Goal: Find specific page/section: Find specific page/section

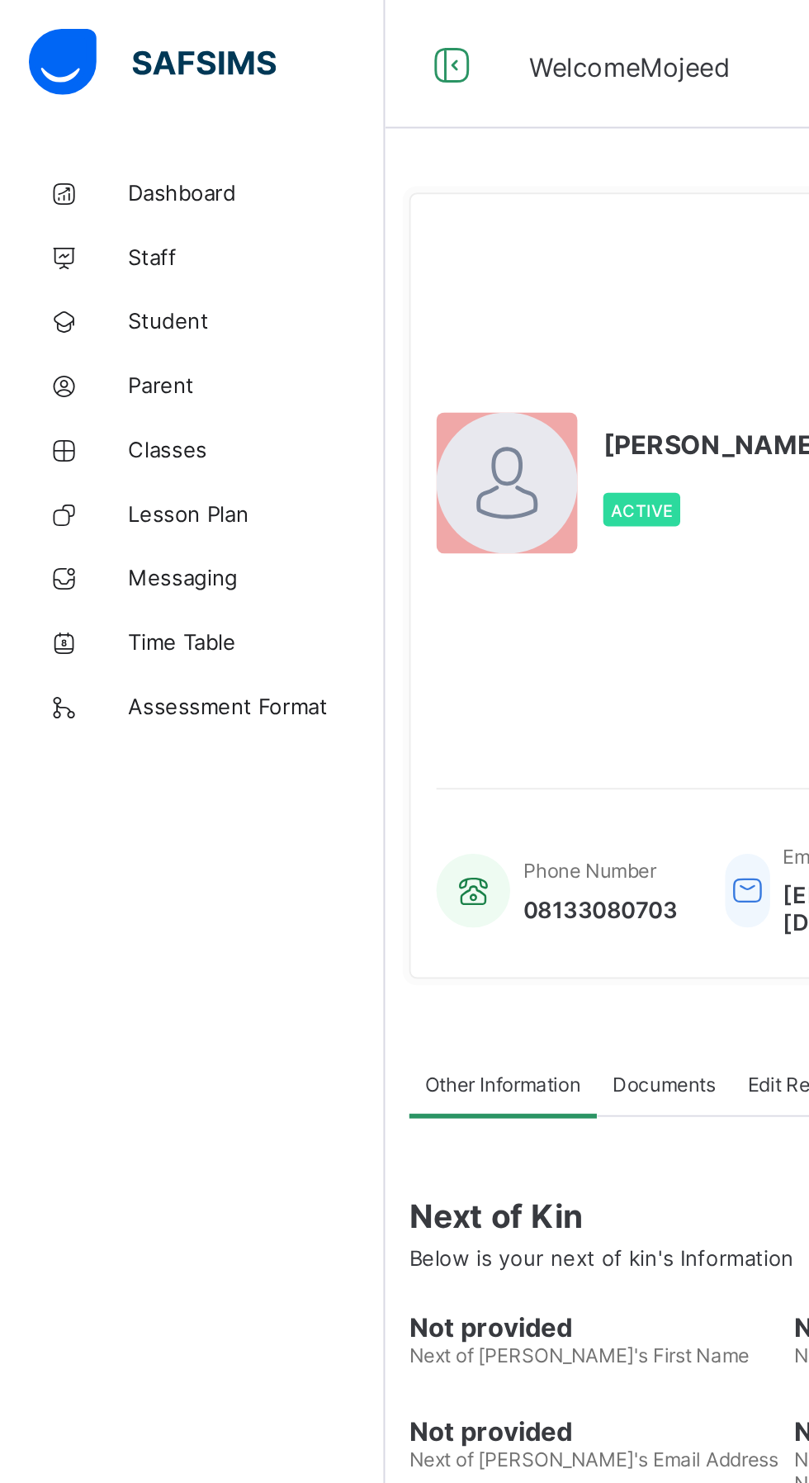
click at [107, 164] on span "Student" at bounding box center [132, 165] width 132 height 13
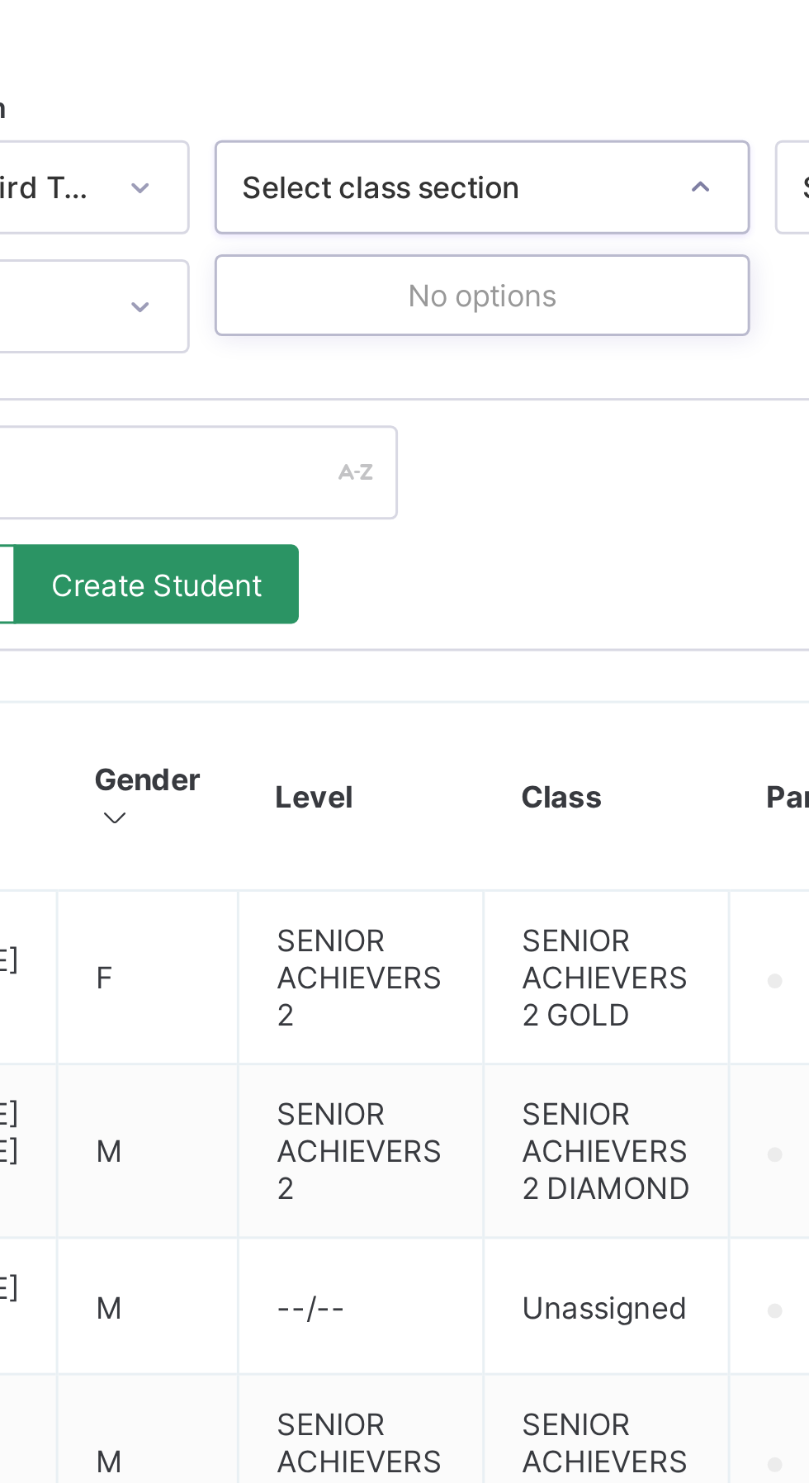
click at [537, 567] on div "Export as Pdf Report Excel Report Excel Report (LMS) Bulk Upload Student Create…" at bounding box center [504, 574] width 552 height 66
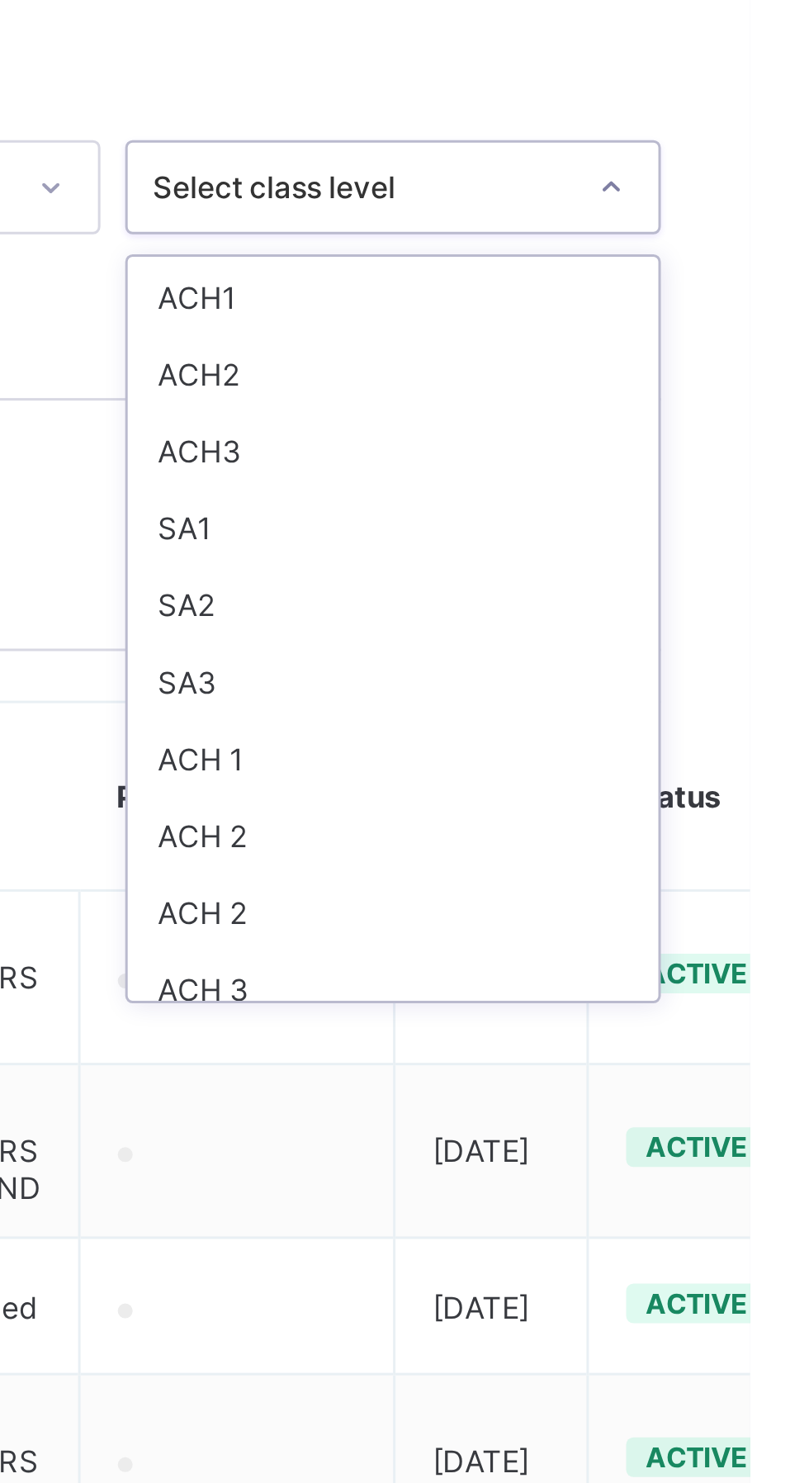
scroll to position [461, 0]
click at [648, 592] on div "SA3" at bounding box center [690, 600] width 177 height 26
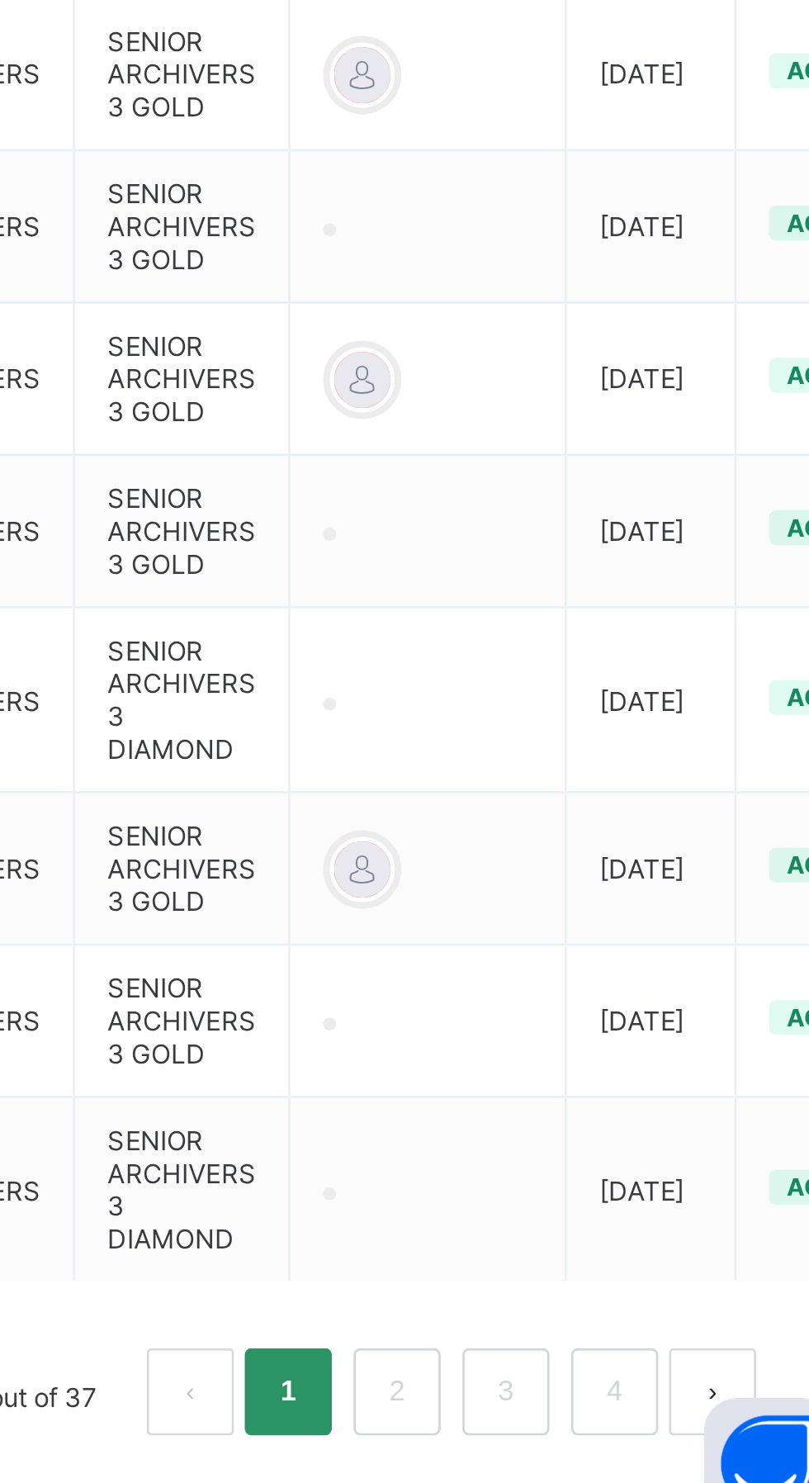
click at [624, 1424] on link "2" at bounding box center [627, 1422] width 16 height 21
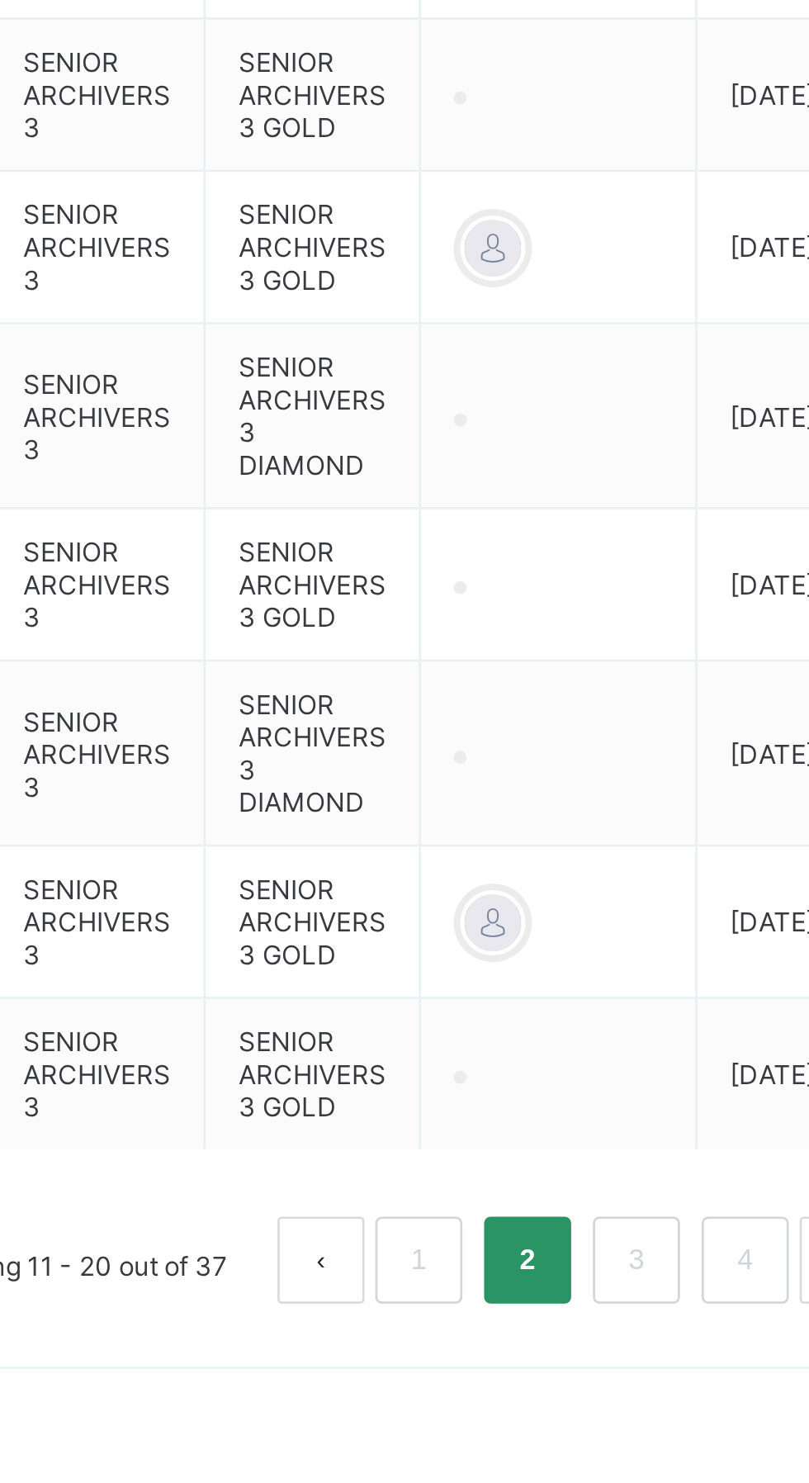
click at [661, 1434] on link "3" at bounding box center [668, 1422] width 16 height 21
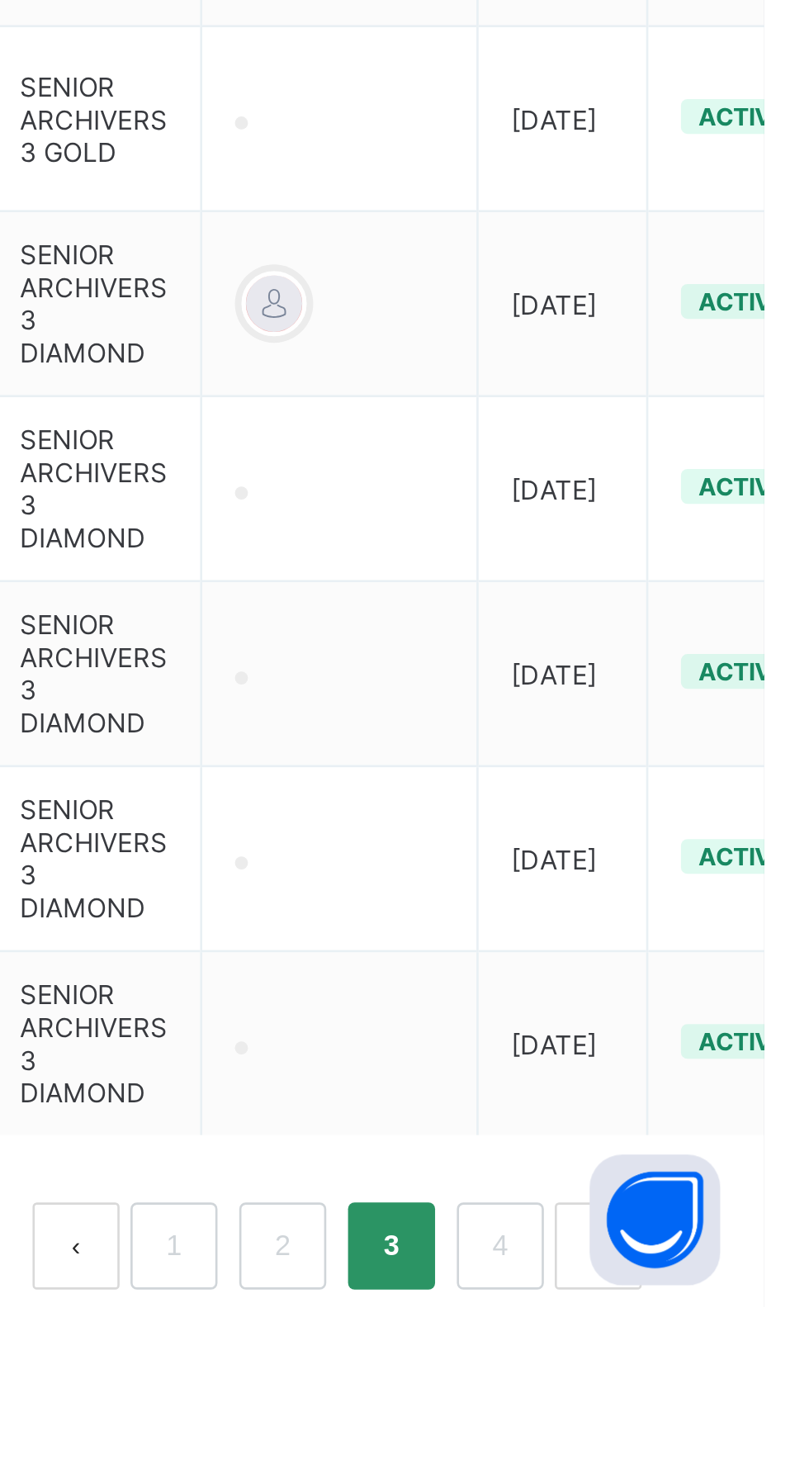
click at [701, 1449] on link "4" at bounding box center [709, 1459] width 16 height 21
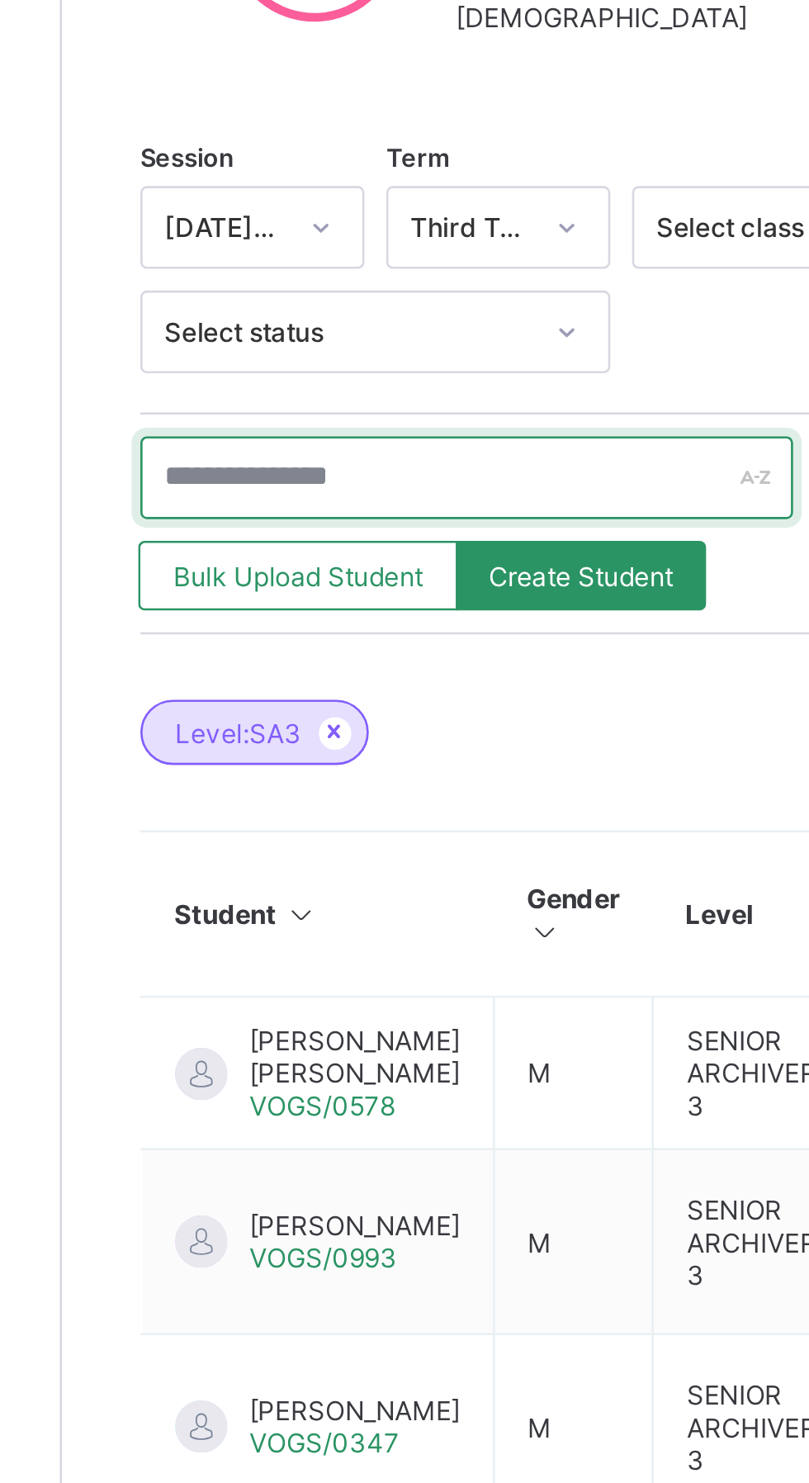
click at [284, 557] on input "text" at bounding box center [352, 556] width 248 height 31
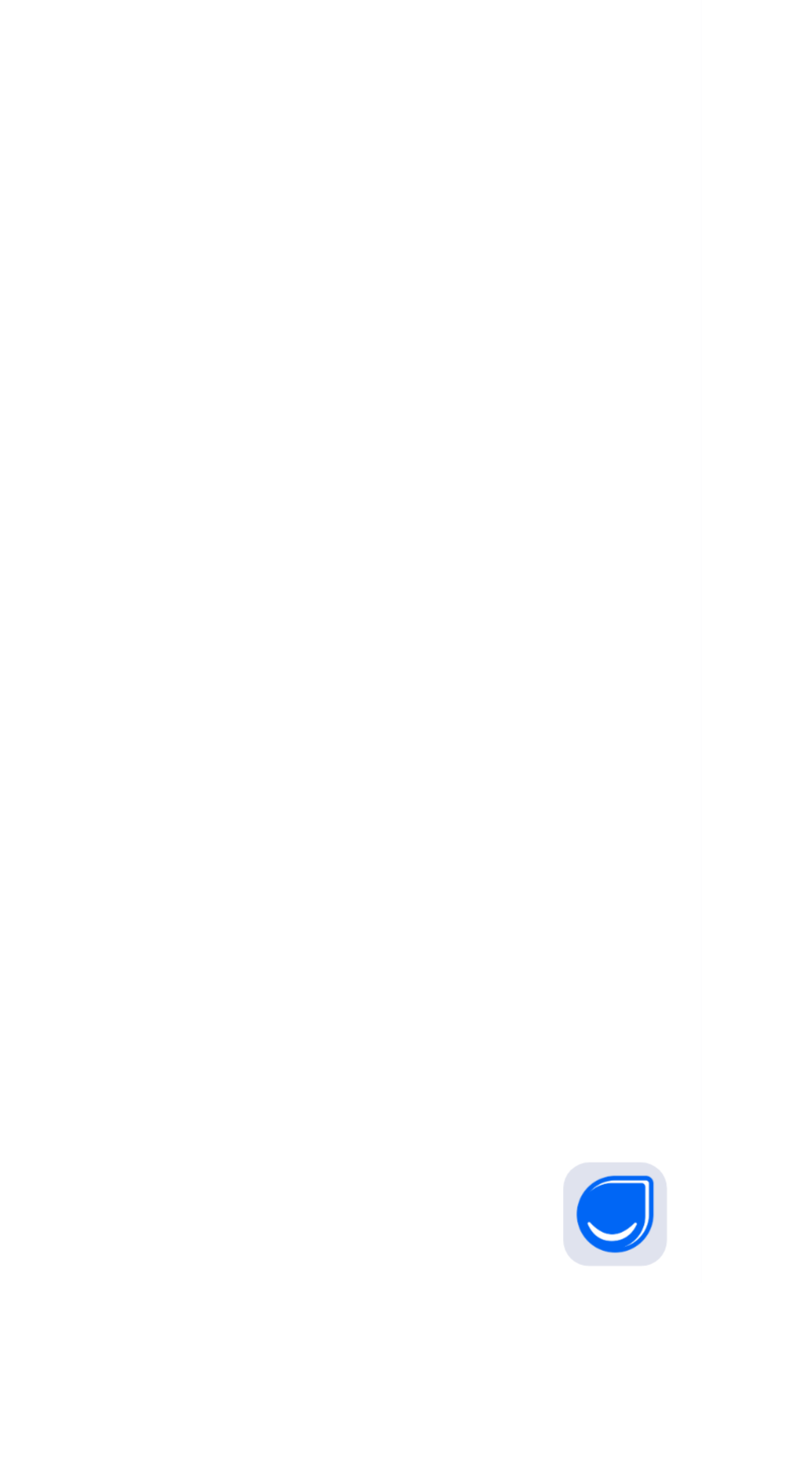
scroll to position [30, 0]
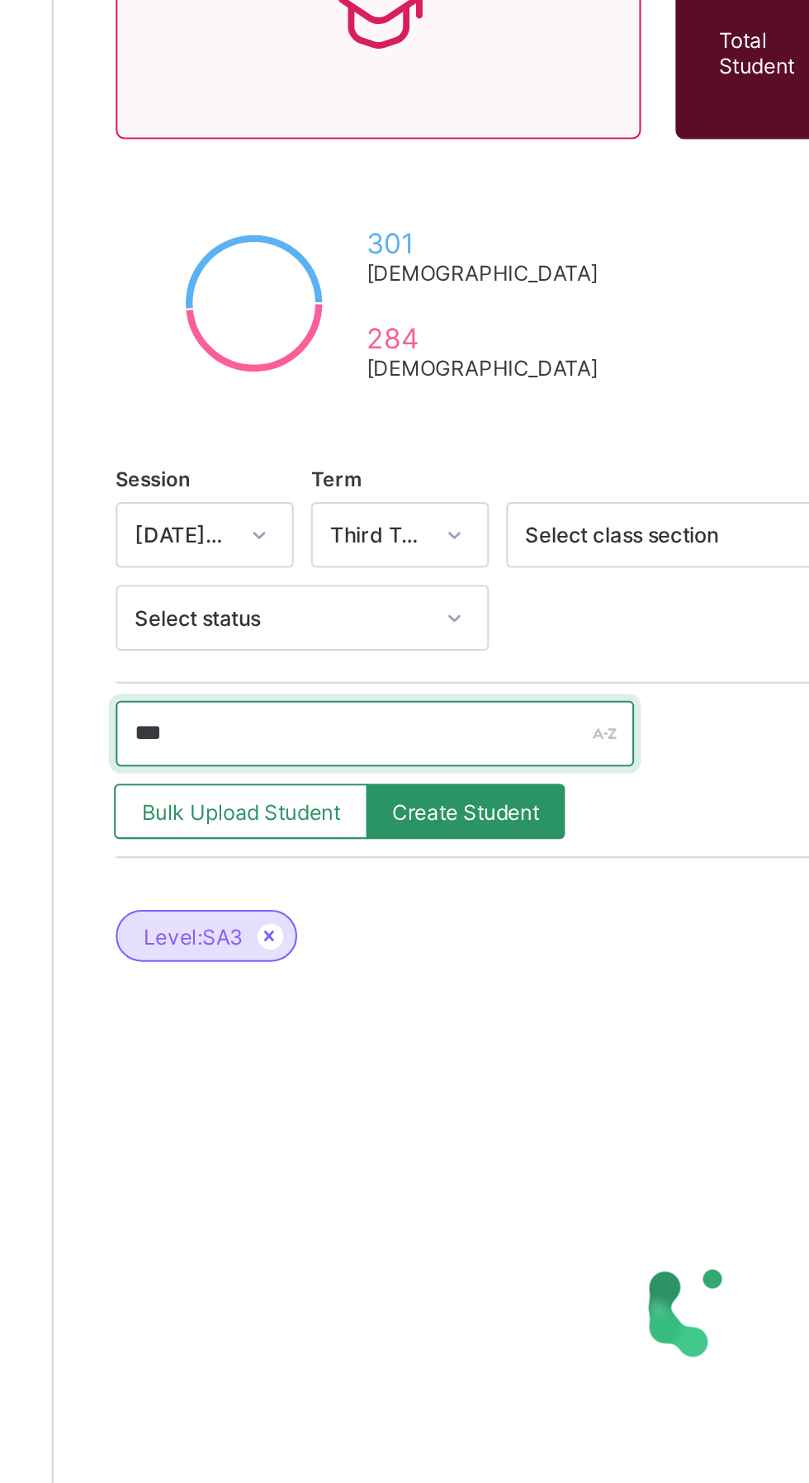
click at [330, 541] on input "***" at bounding box center [352, 556] width 248 height 31
type input "*"
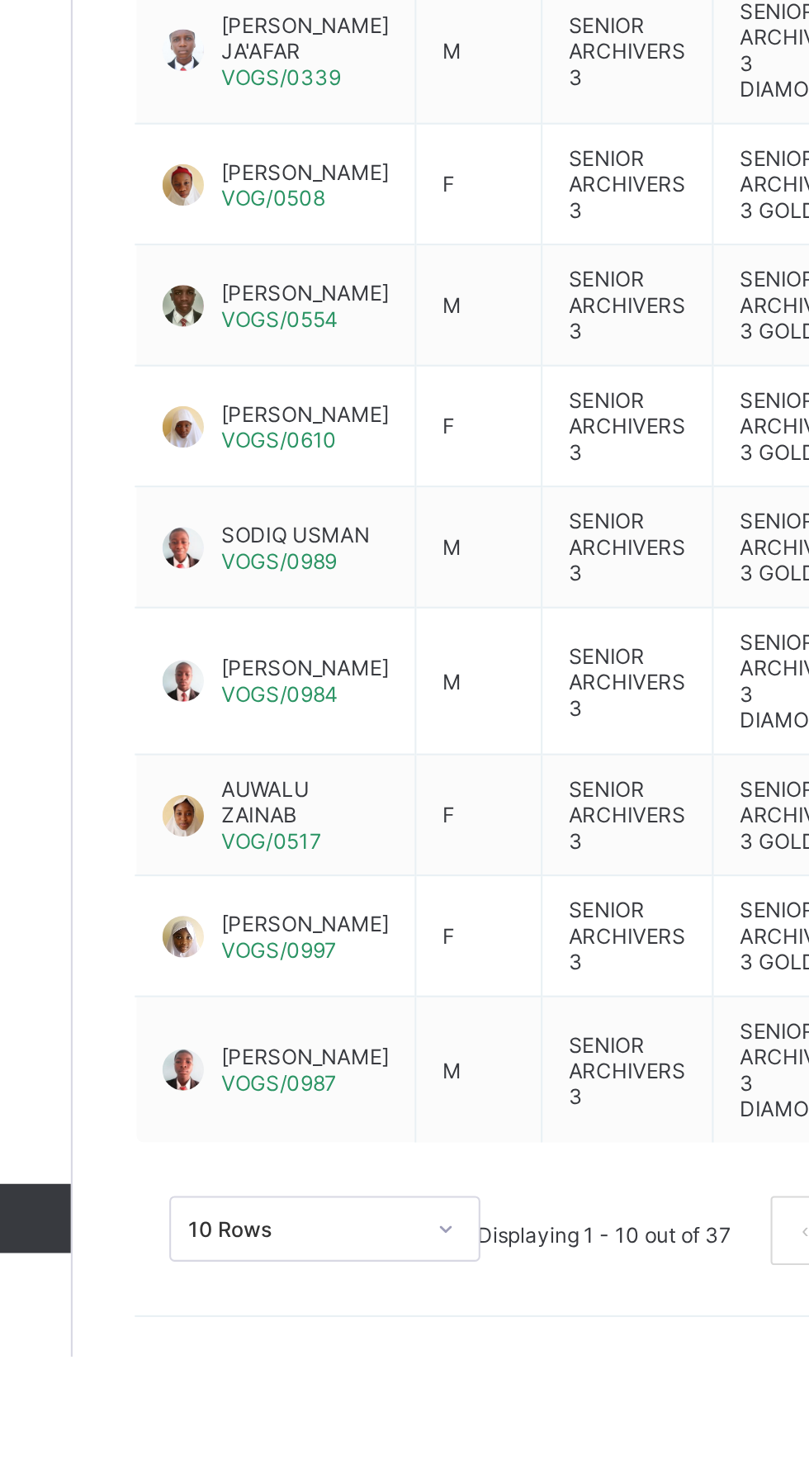
scroll to position [0, 0]
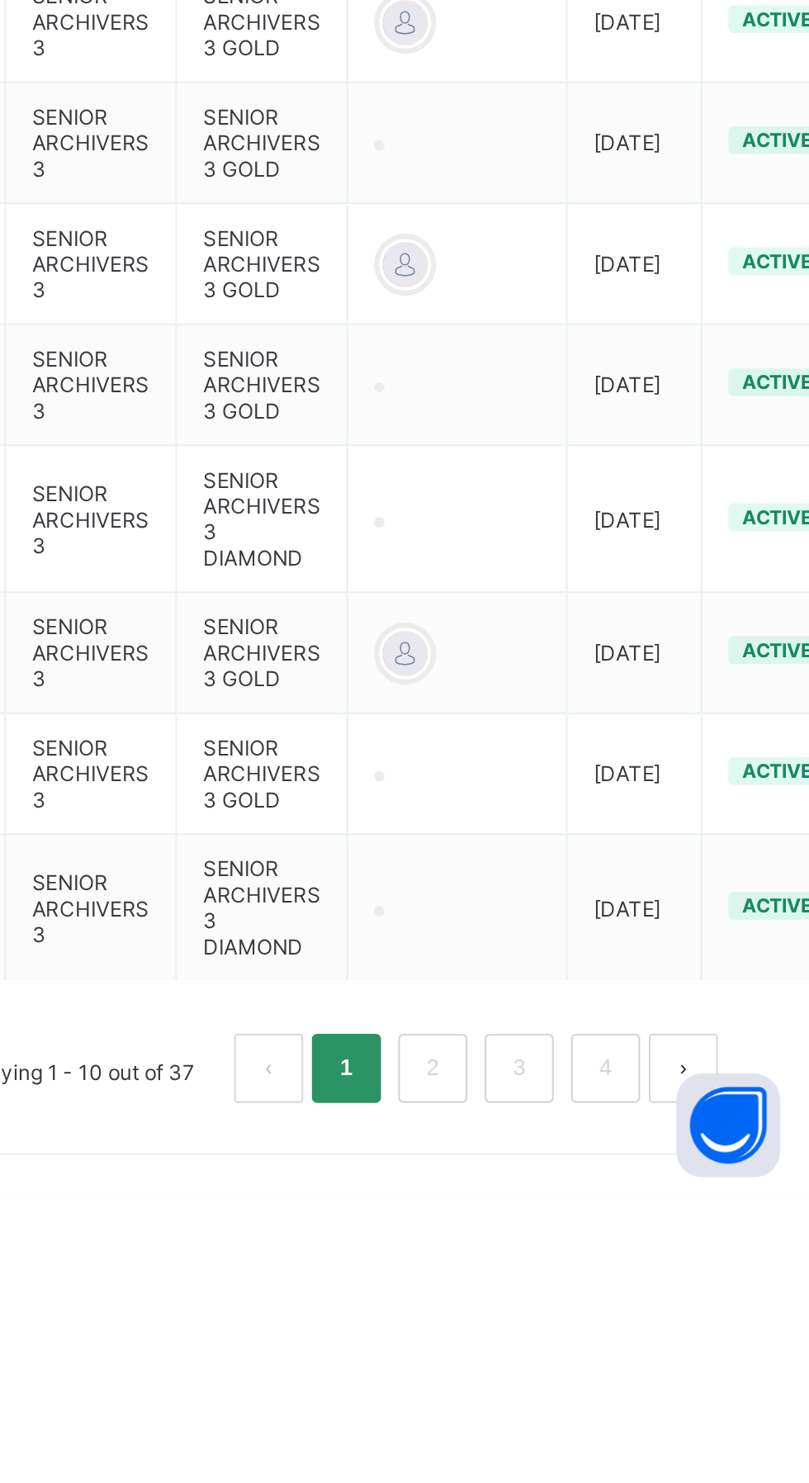
click at [623, 1423] on link "2" at bounding box center [627, 1422] width 16 height 21
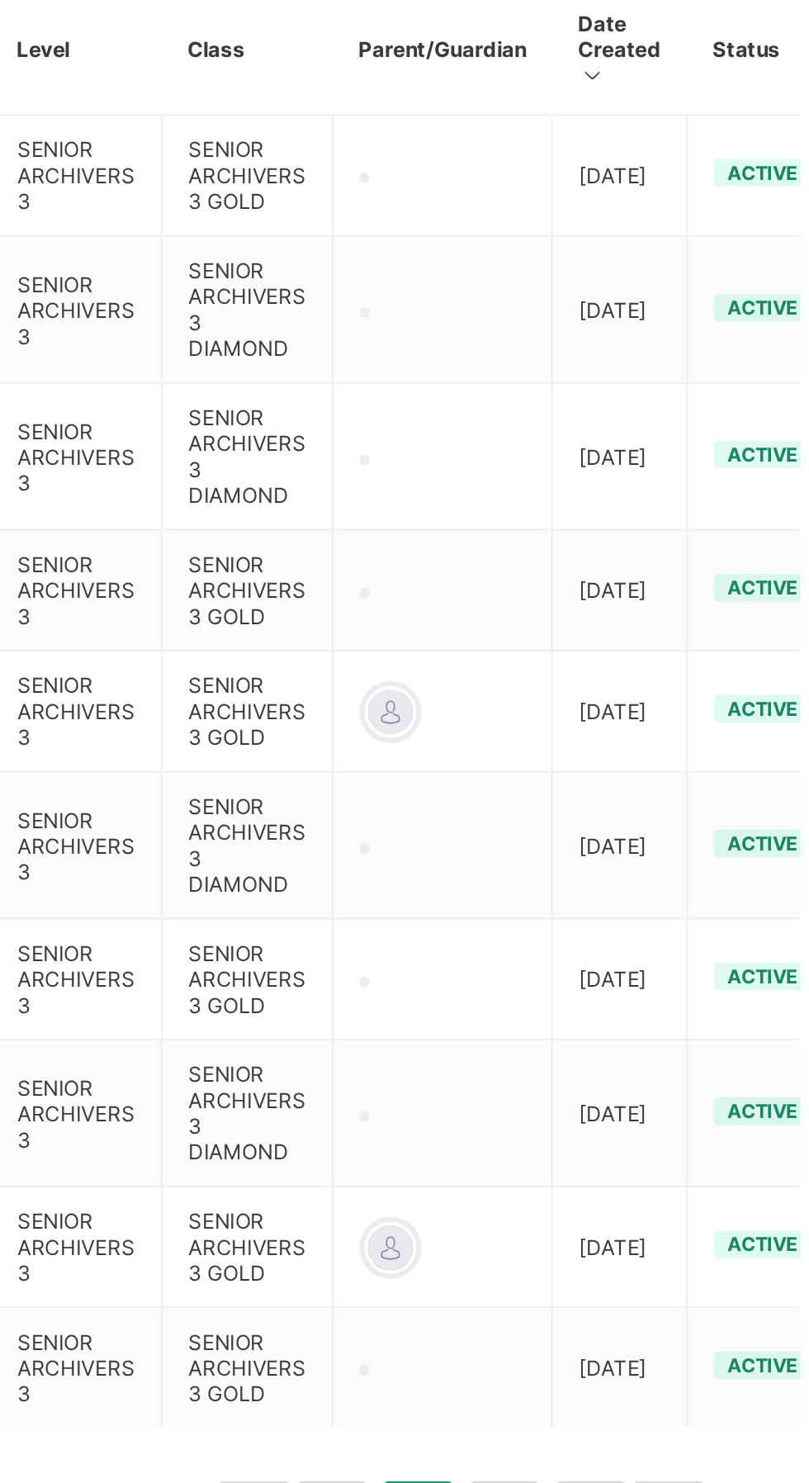
click at [670, 1434] on link "3" at bounding box center [668, 1422] width 16 height 21
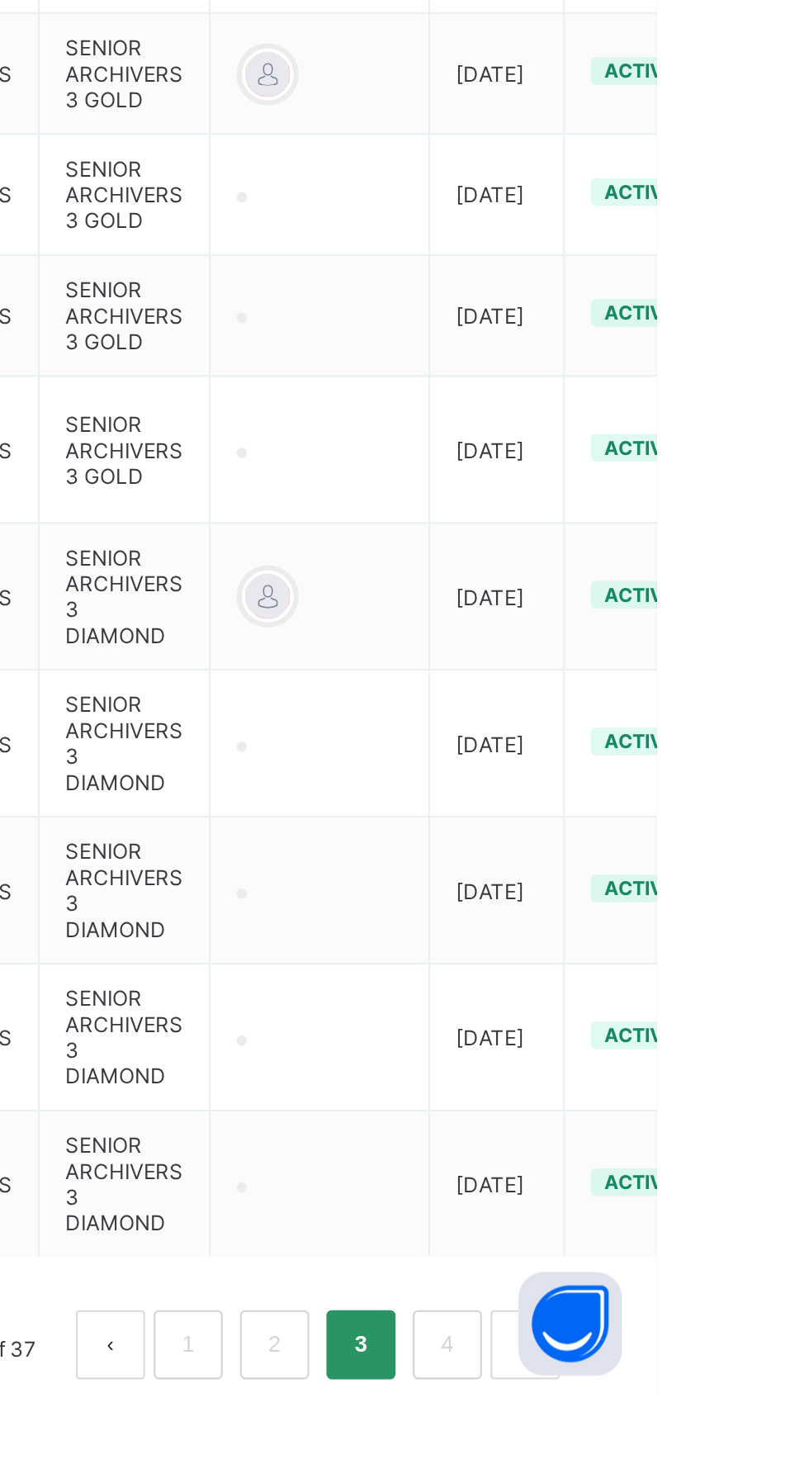
click at [709, 1449] on link "4" at bounding box center [709, 1459] width 16 height 21
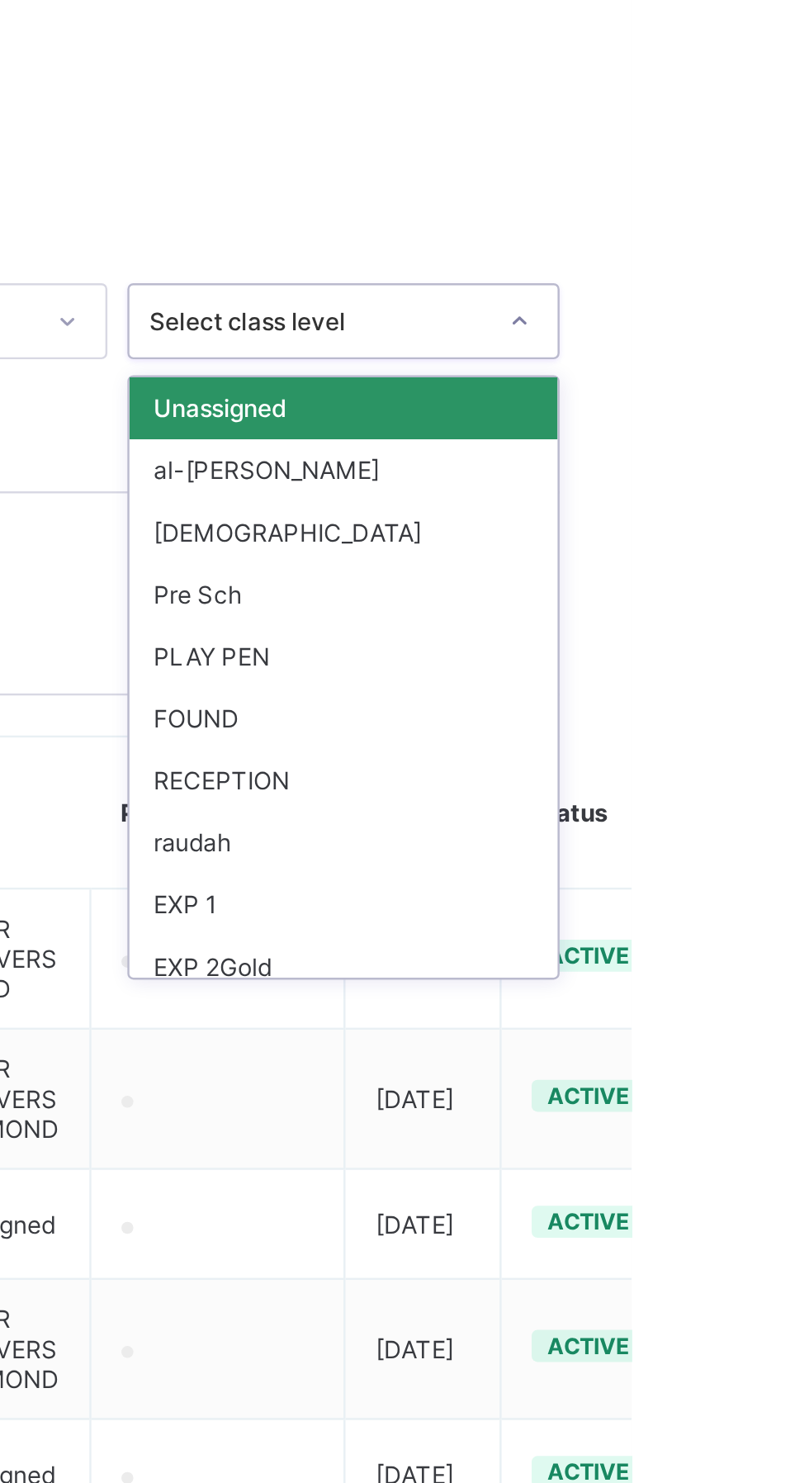
click at [660, 1048] on div "SA3" at bounding box center [690, 1061] width 177 height 26
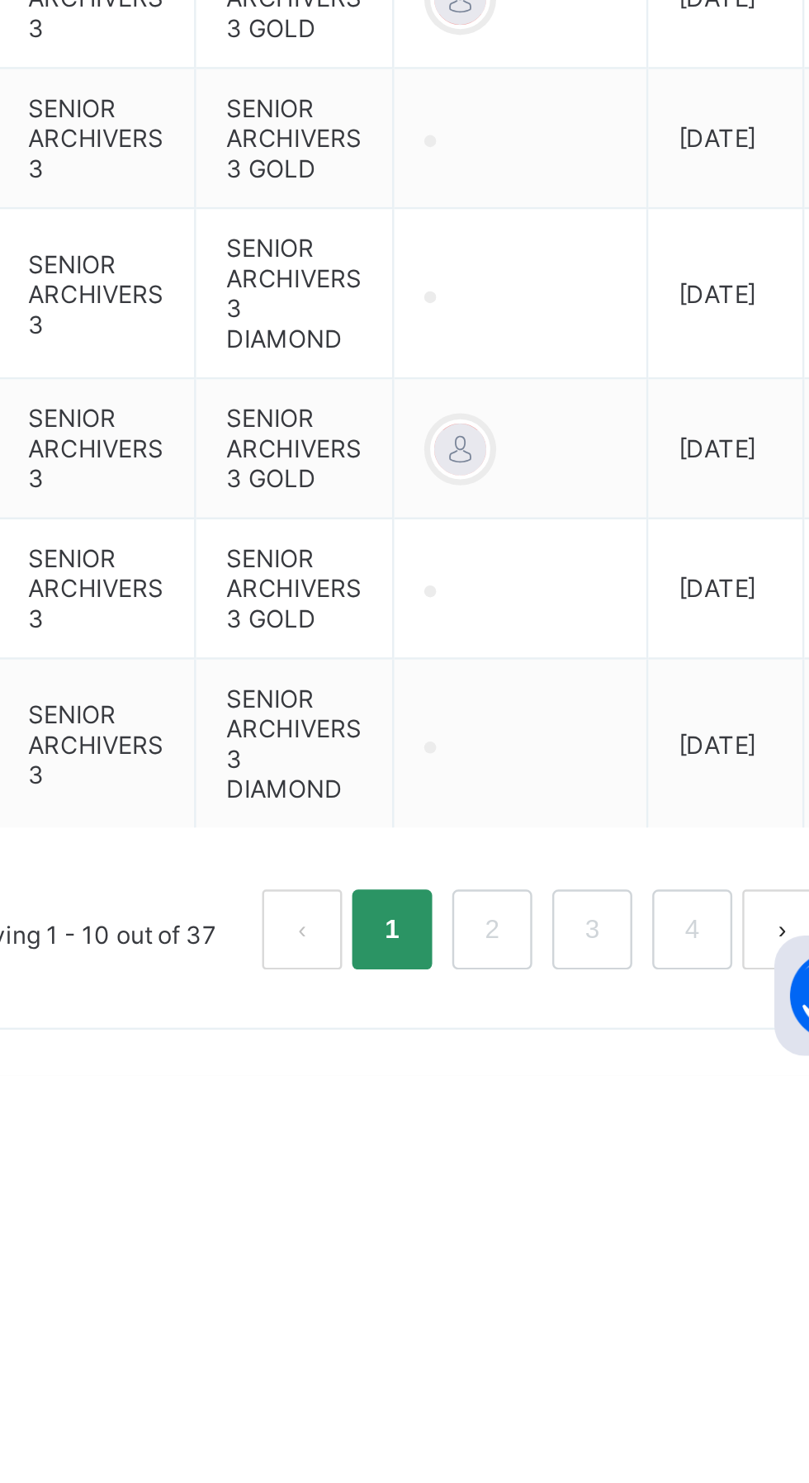
click at [626, 1416] on link "2" at bounding box center [627, 1422] width 16 height 21
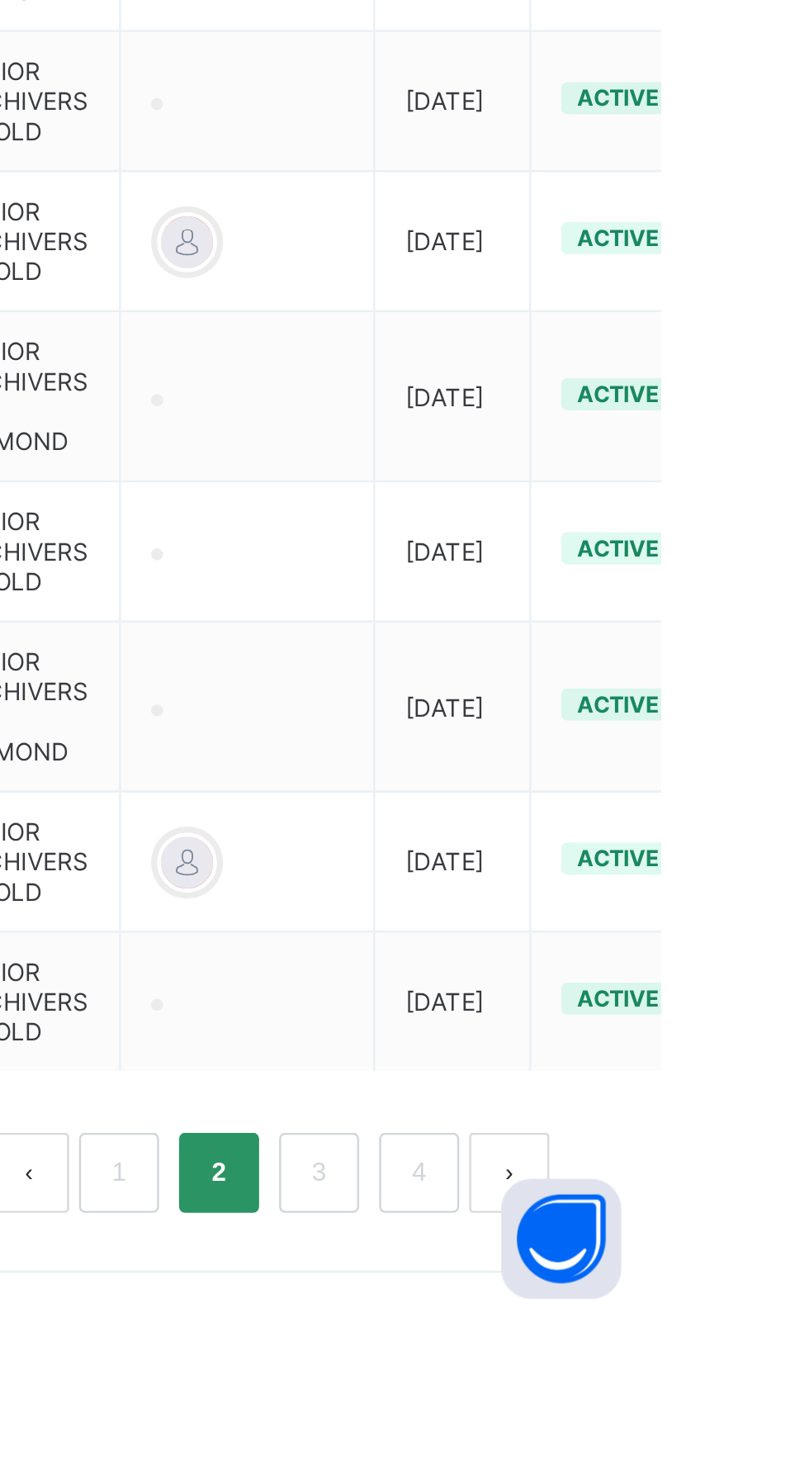
click at [671, 1434] on link "3" at bounding box center [668, 1422] width 16 height 21
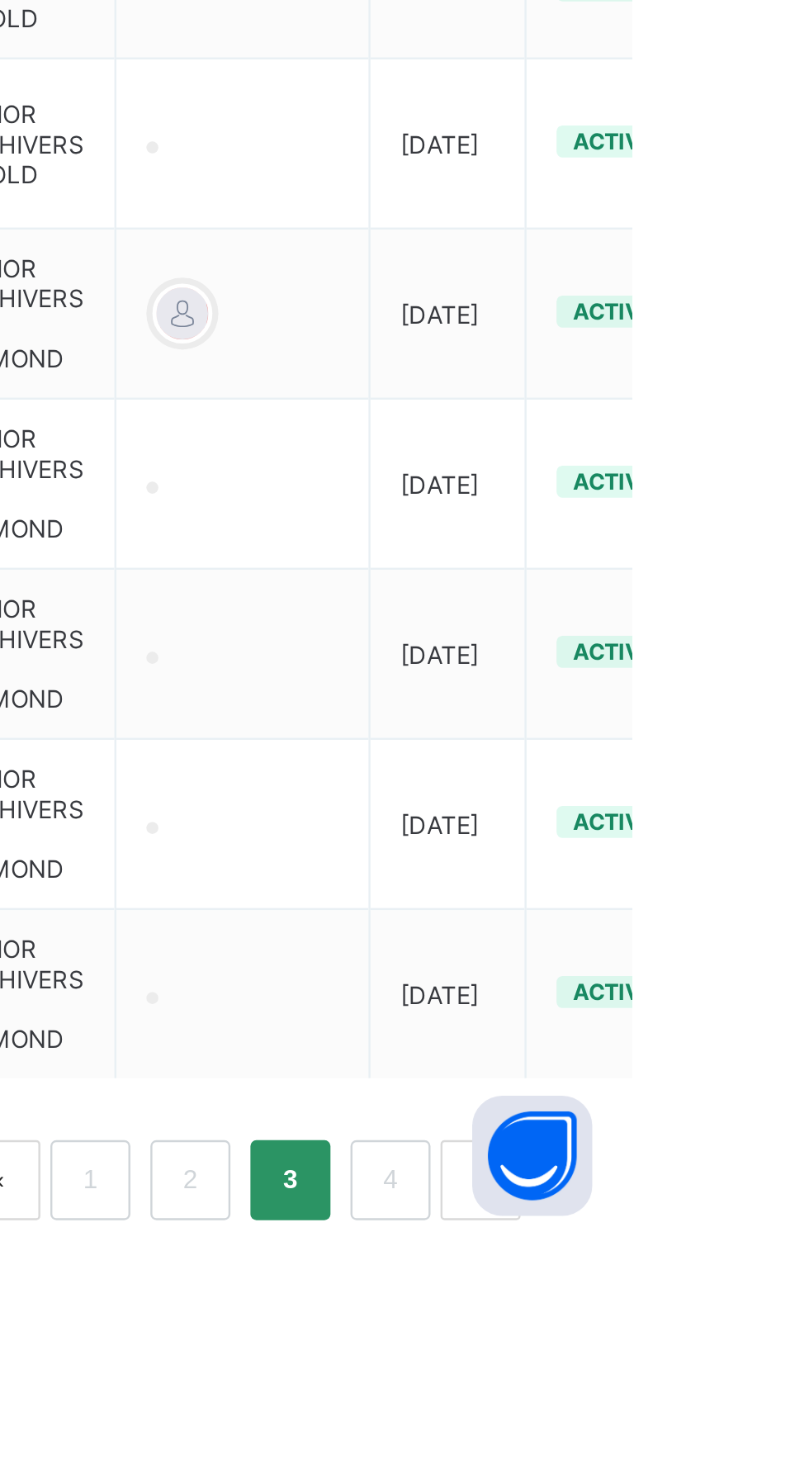
click at [709, 1449] on link "4" at bounding box center [709, 1459] width 16 height 21
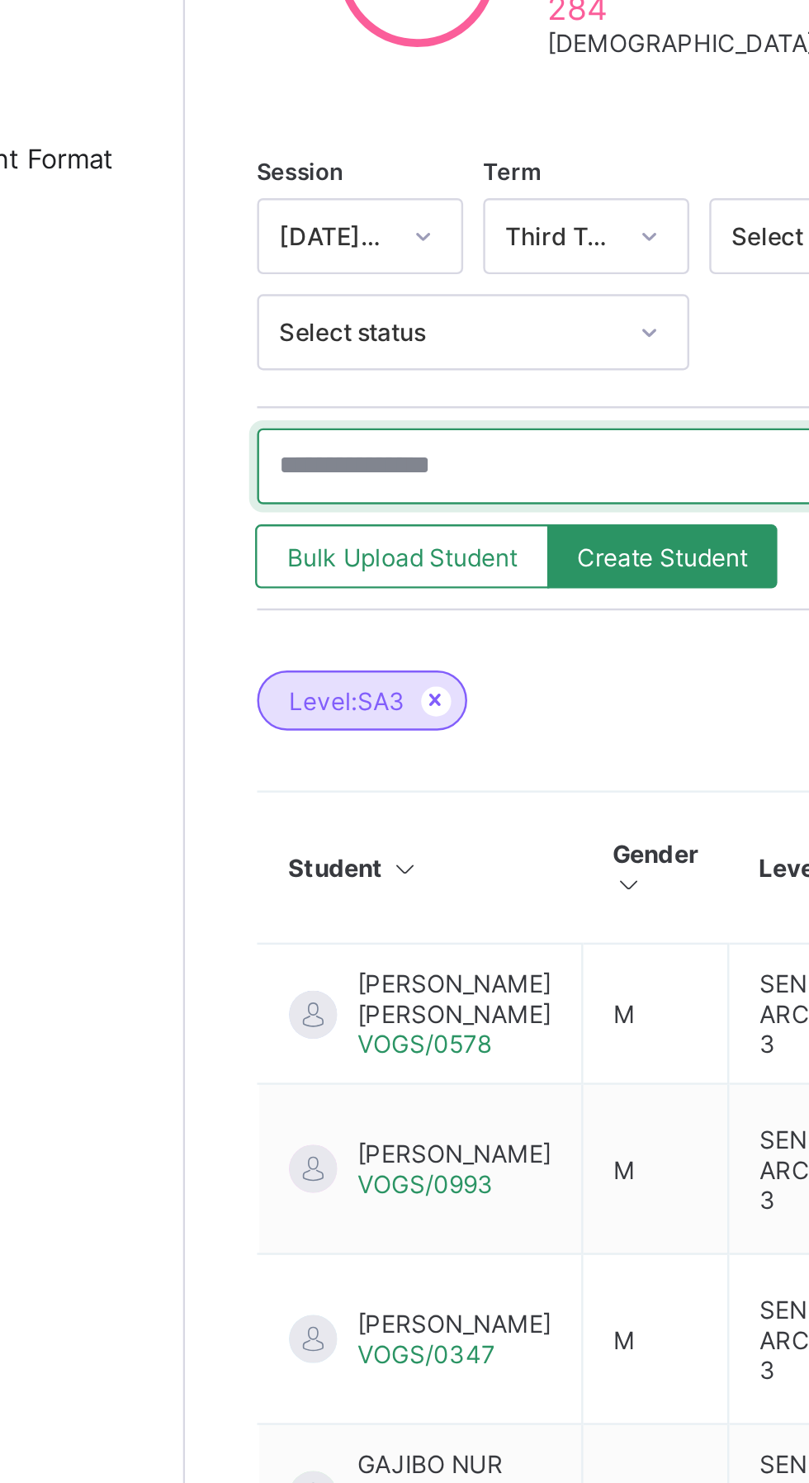
click at [310, 556] on input "text" at bounding box center [352, 556] width 248 height 31
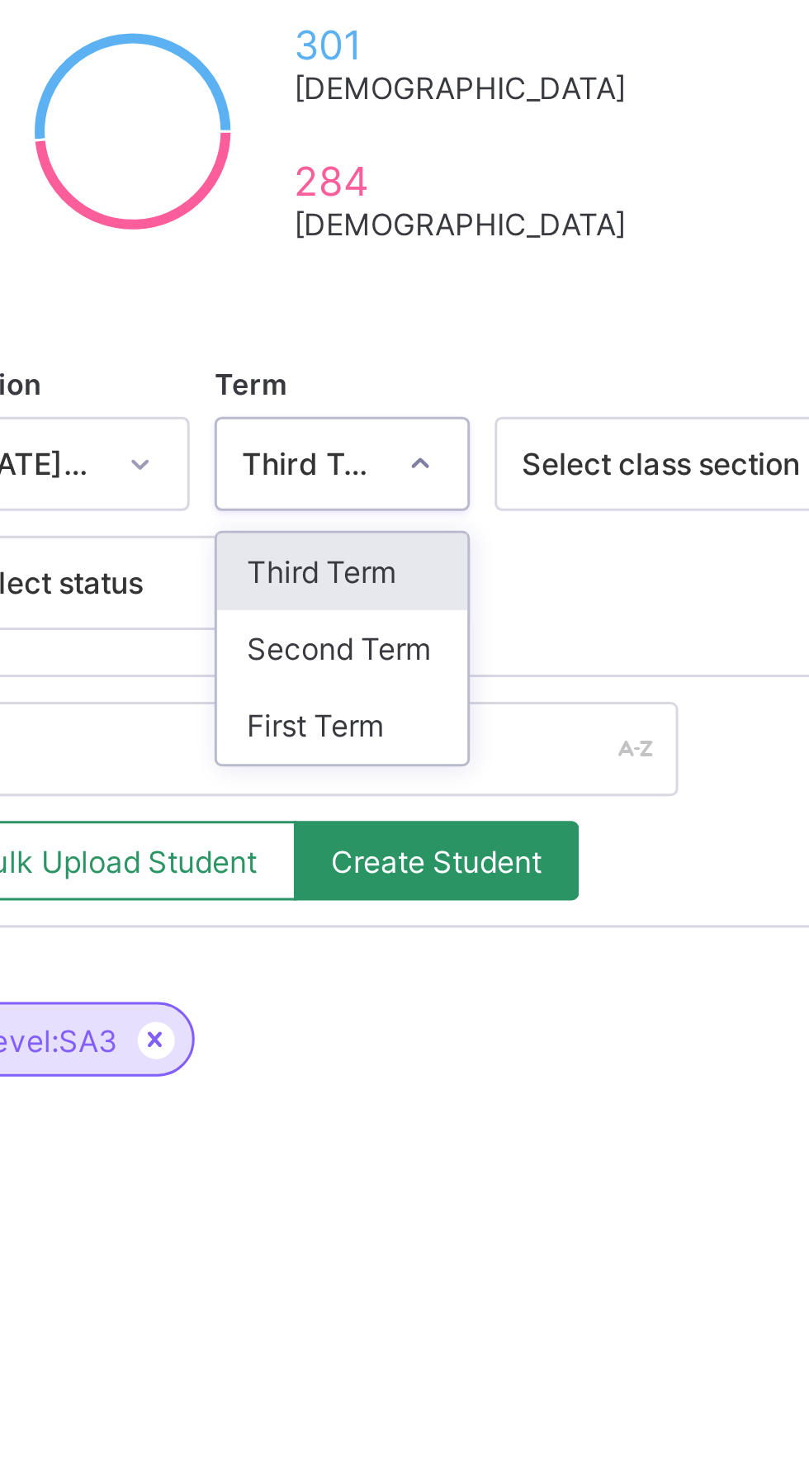
click at [364, 516] on div "Second Term" at bounding box center [363, 523] width 83 height 26
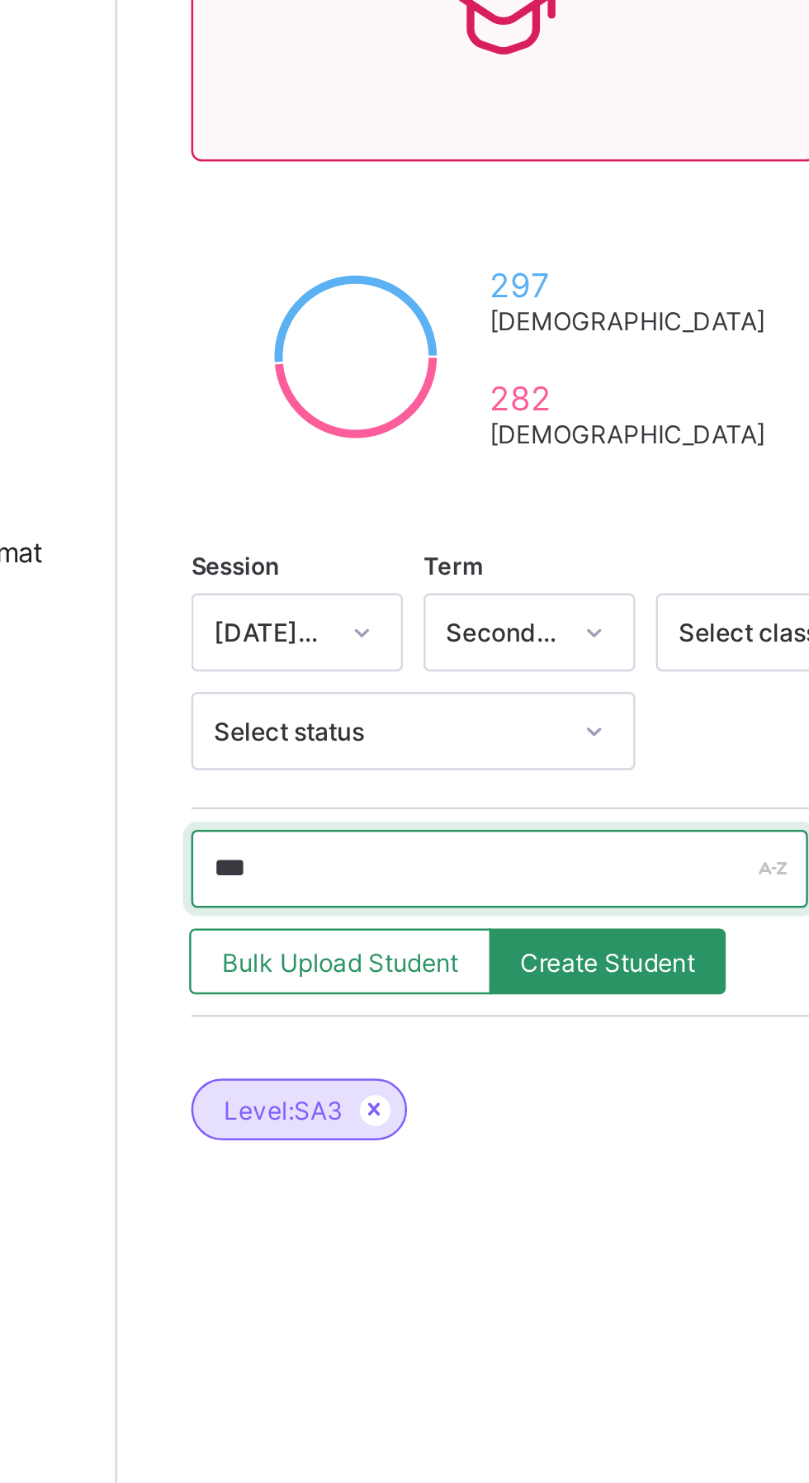
click at [315, 553] on input "***" at bounding box center [352, 556] width 248 height 31
type input "*"
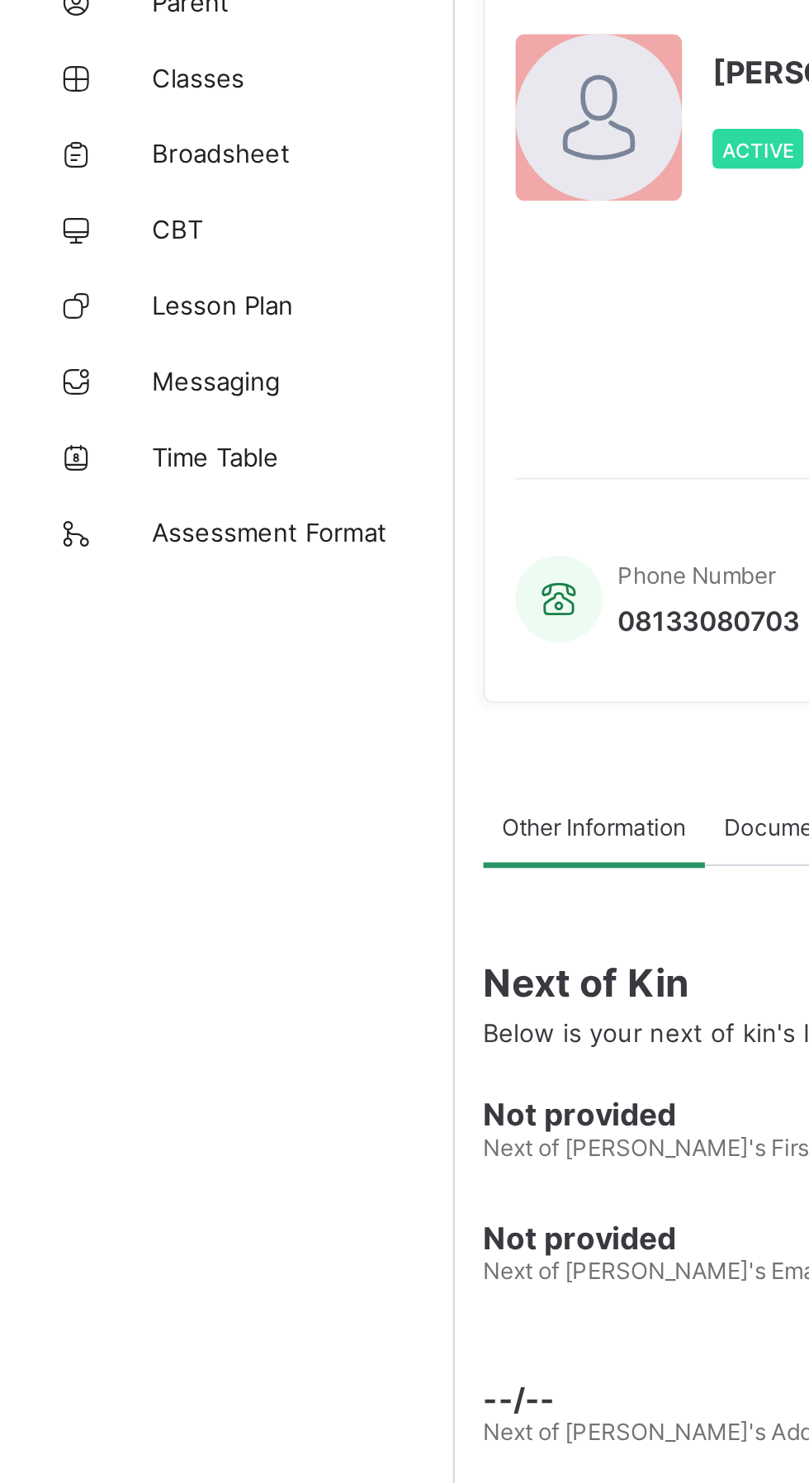
click at [88, 230] on span "Classes" at bounding box center [132, 231] width 132 height 13
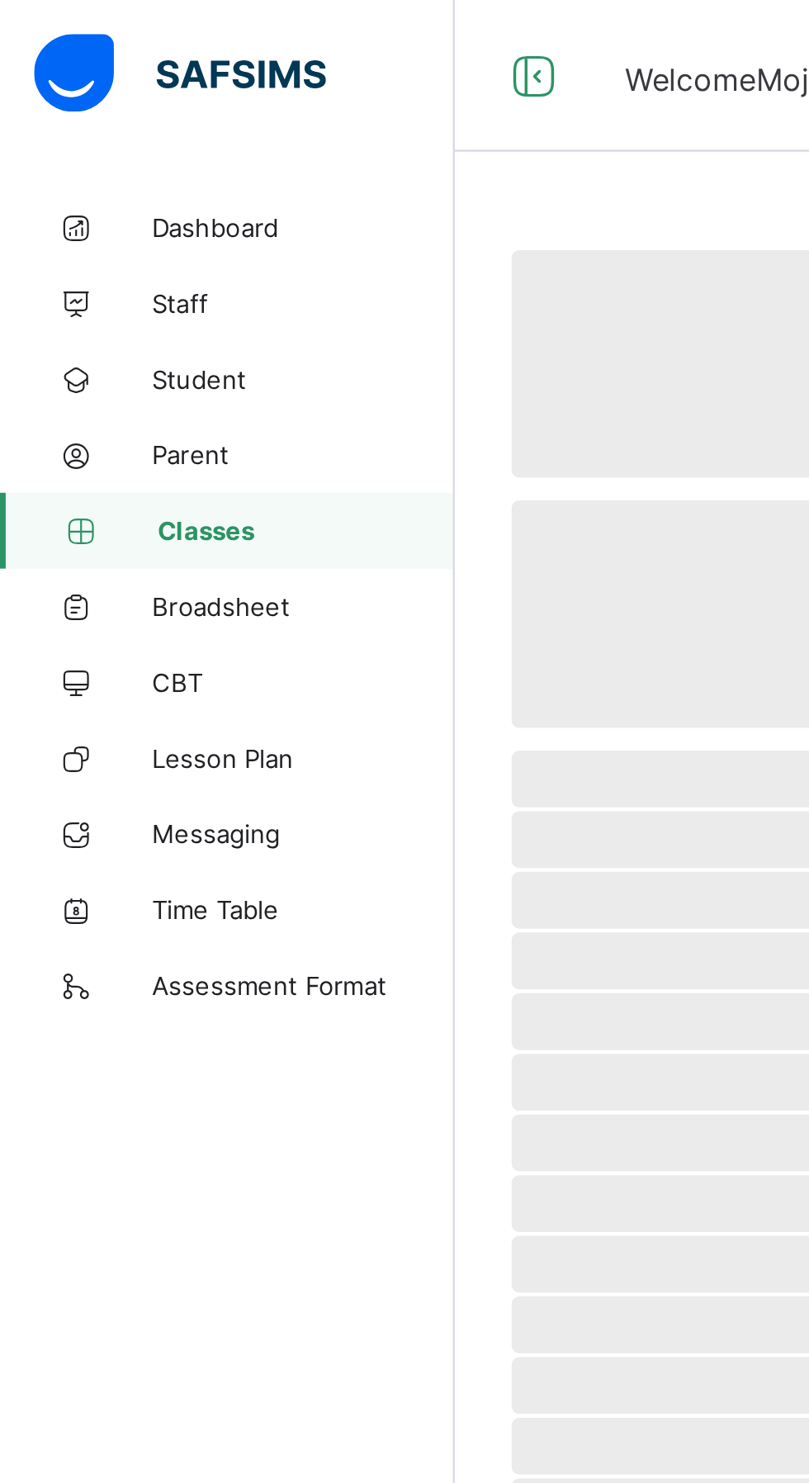
click at [78, 204] on span "Parent" at bounding box center [132, 198] width 132 height 13
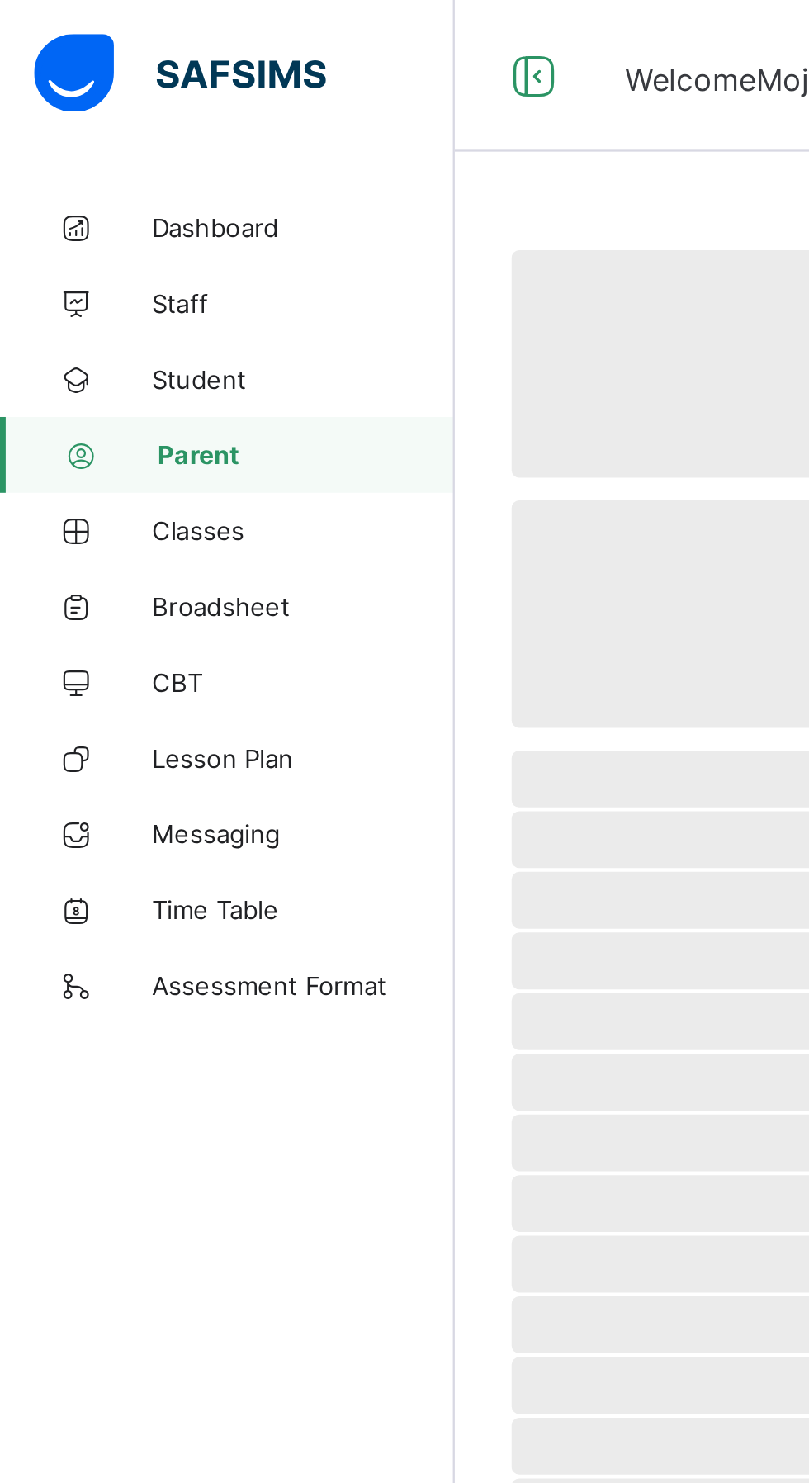
click at [100, 156] on link "Student" at bounding box center [99, 165] width 198 height 33
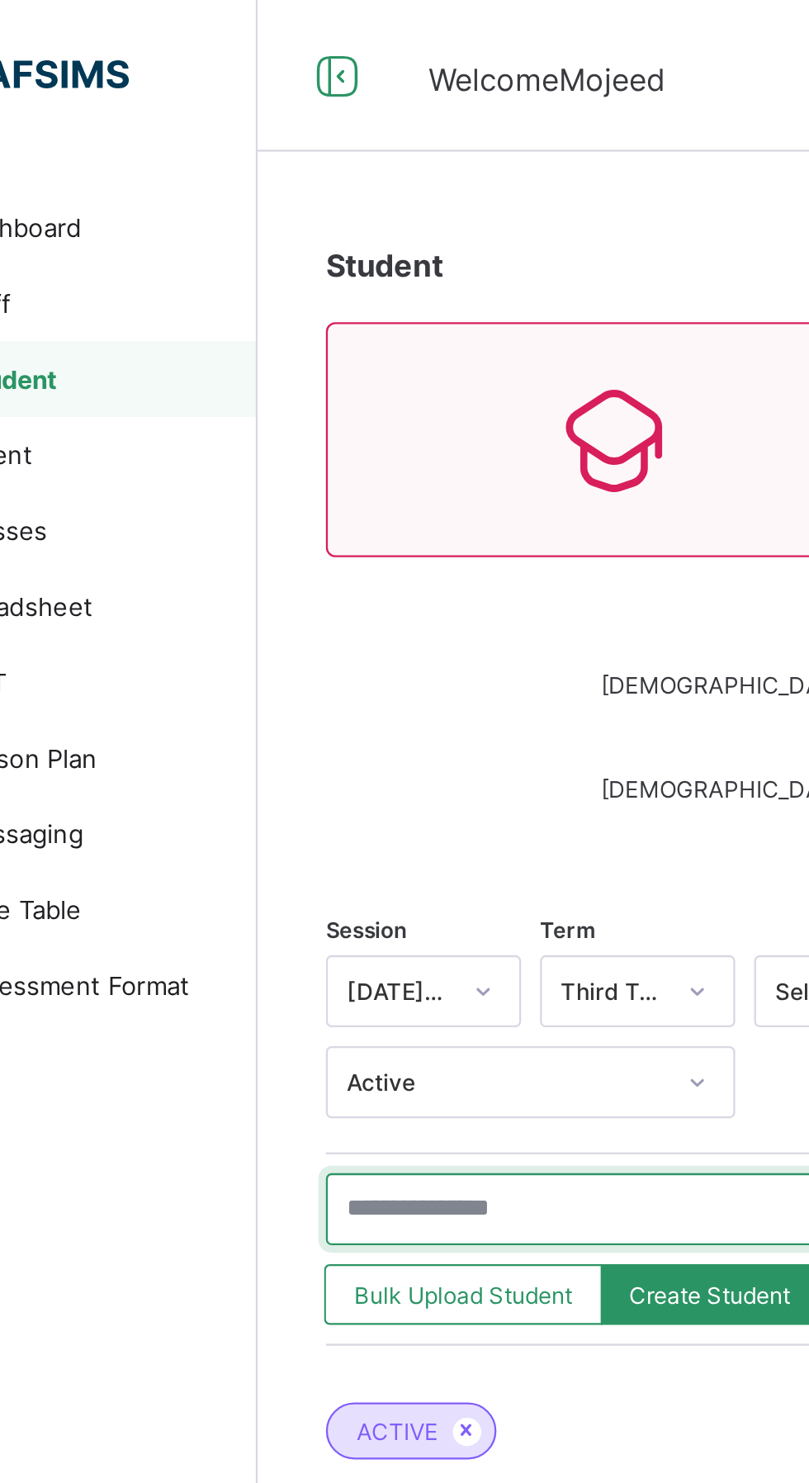
click at [311, 524] on input "text" at bounding box center [352, 526] width 248 height 31
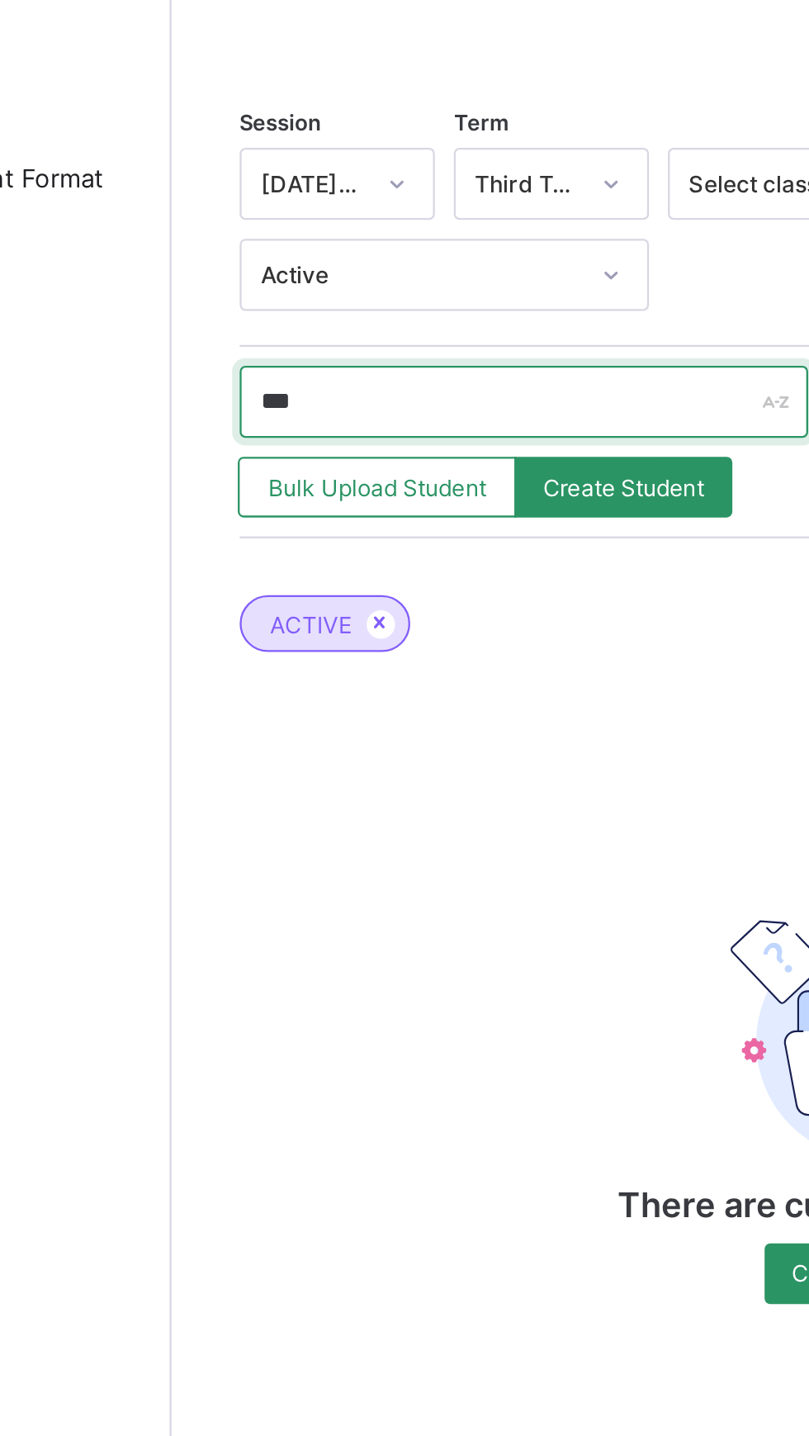
click at [338, 520] on input "***" at bounding box center [352, 526] width 248 height 31
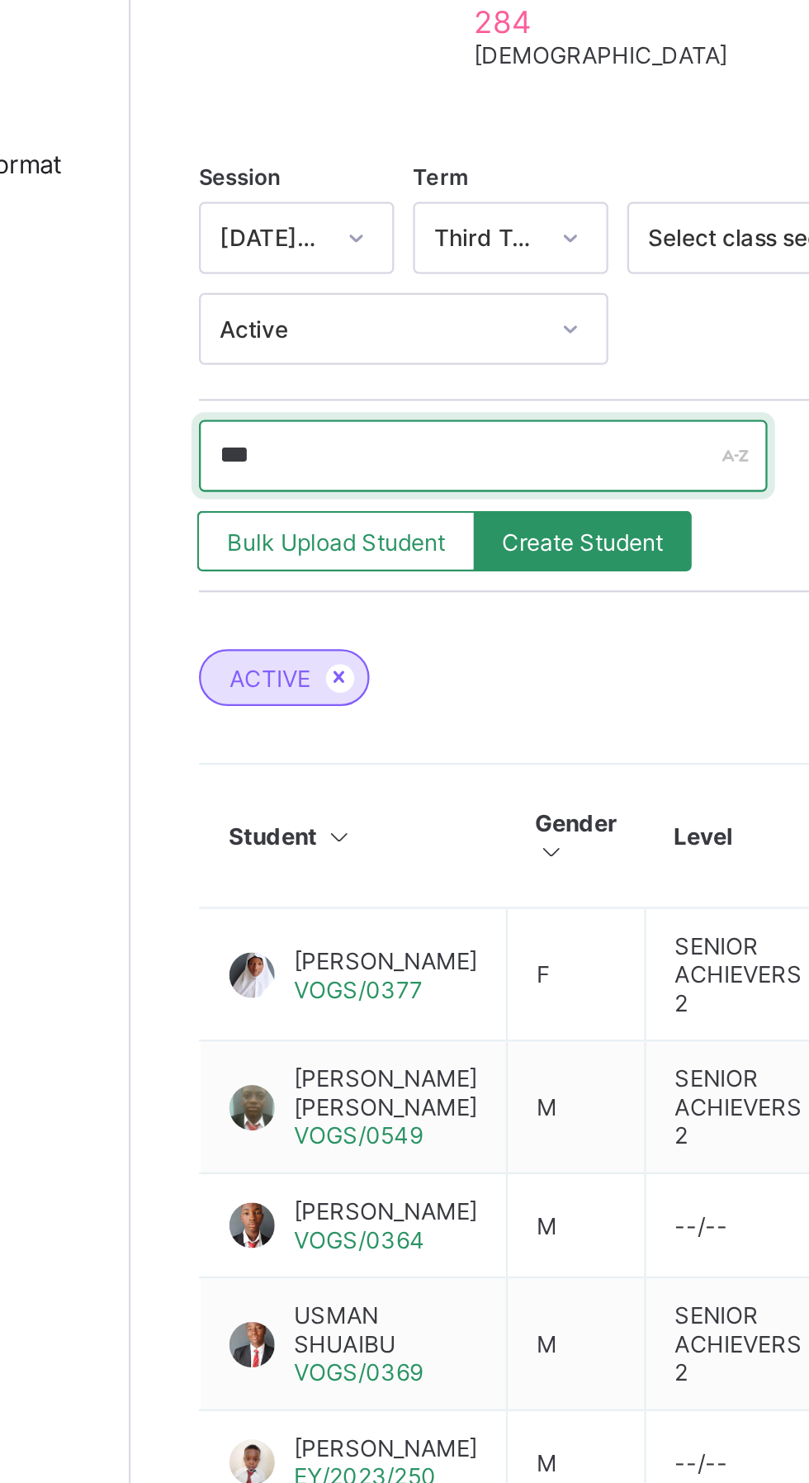
click at [344, 550] on input "***" at bounding box center [352, 556] width 248 height 31
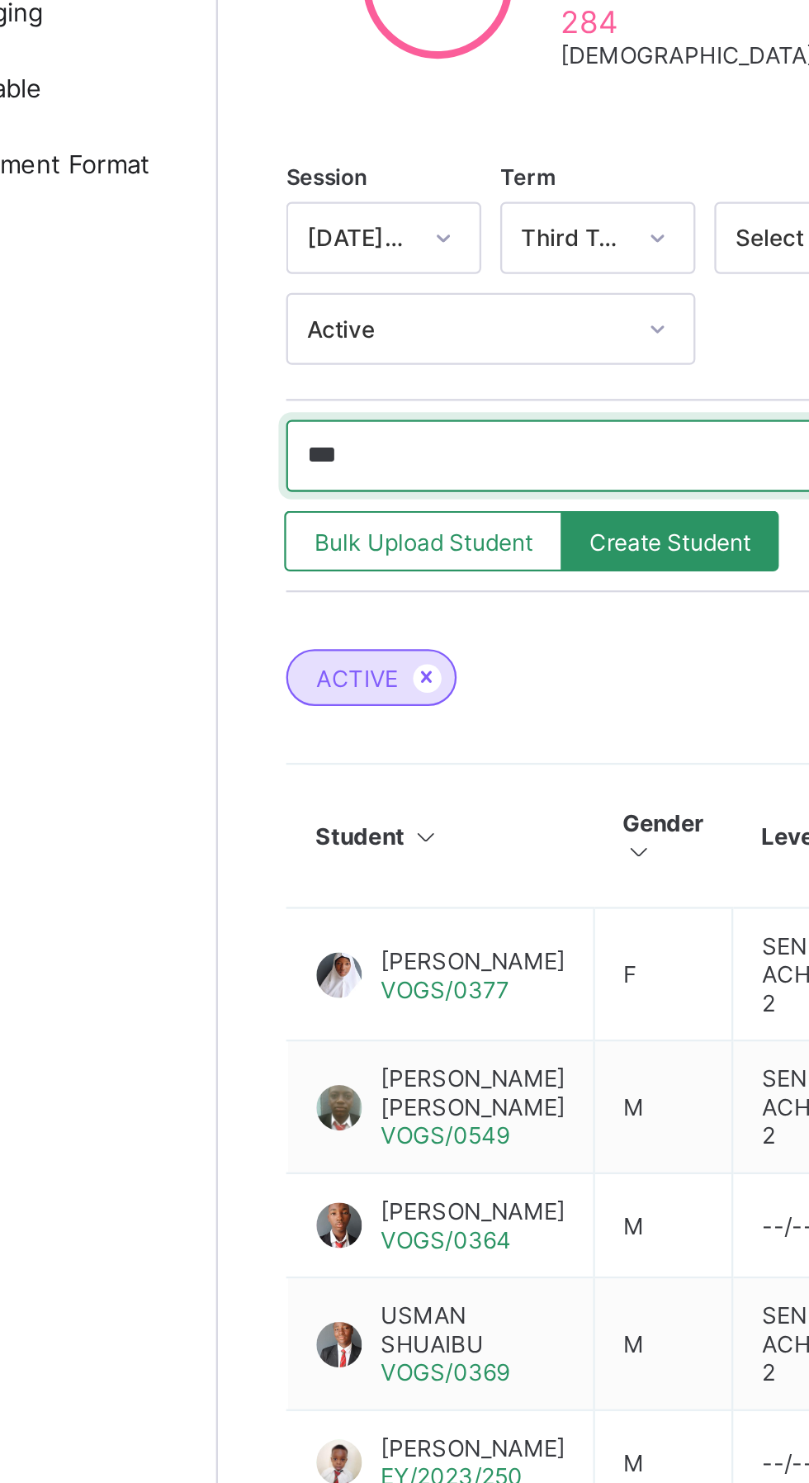
click at [309, 551] on input "***" at bounding box center [352, 556] width 248 height 31
type input "*"
